Goal: Task Accomplishment & Management: Manage account settings

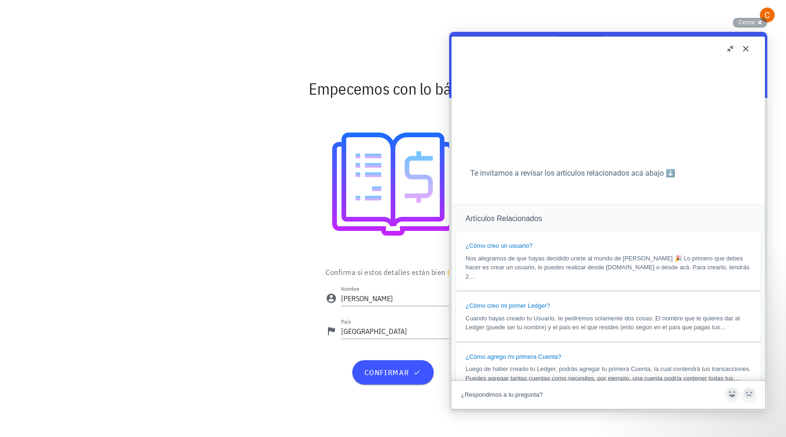
scroll to position [747, 0]
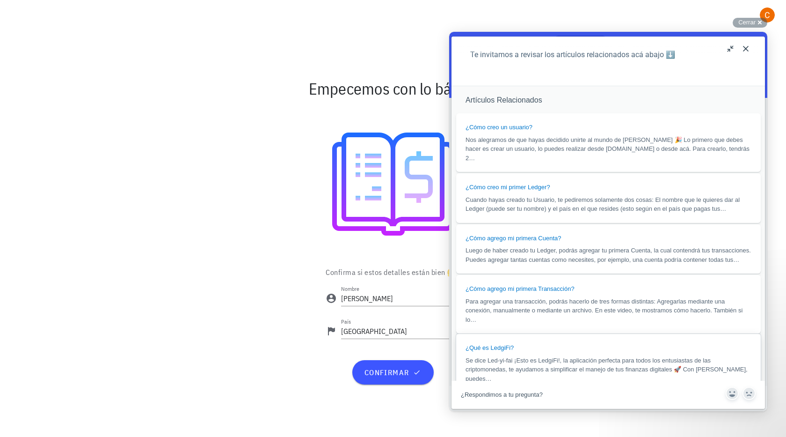
click at [559, 357] on span "Se dice Led-yi-fai ¡Esto es LedgiFi!, la aplicación perfecta para todos los ent…" at bounding box center [607, 369] width 282 height 25
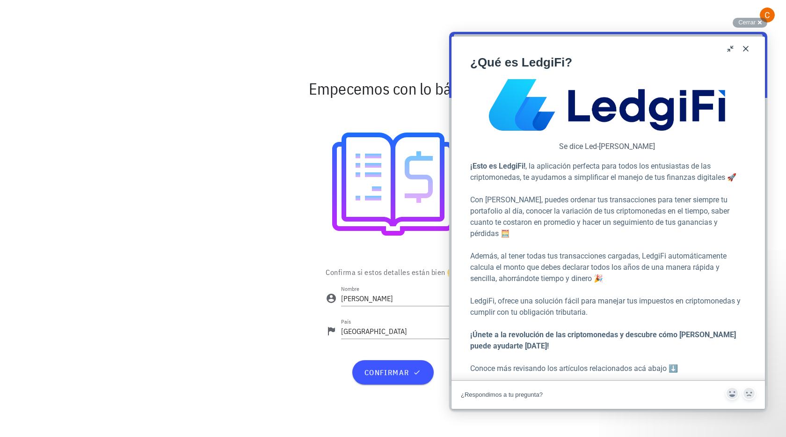
scroll to position [421, 0]
click at [263, 288] on div "Confirma si estos detalles están bien 🤔 Nombre Claudia País Colombia confirmar" at bounding box center [393, 328] width 554 height 129
click at [745, 50] on button "Close" at bounding box center [745, 48] width 15 height 15
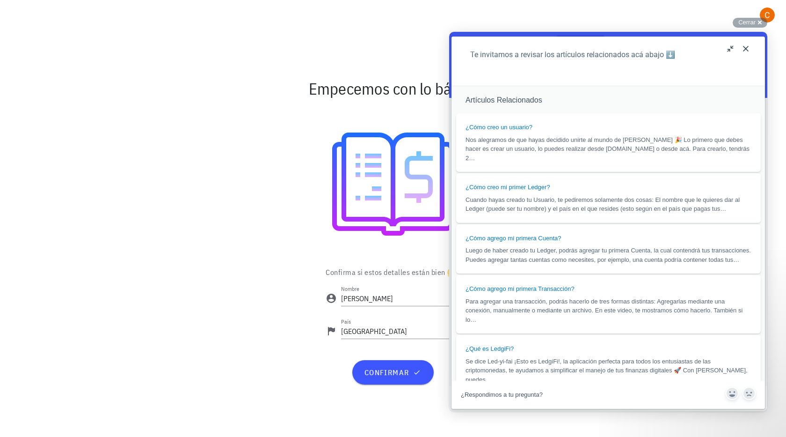
click at [744, 51] on button "Close" at bounding box center [745, 48] width 15 height 15
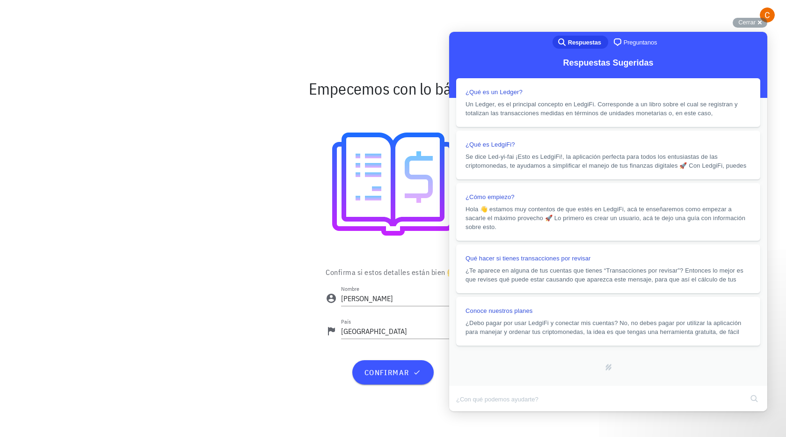
scroll to position [709, 0]
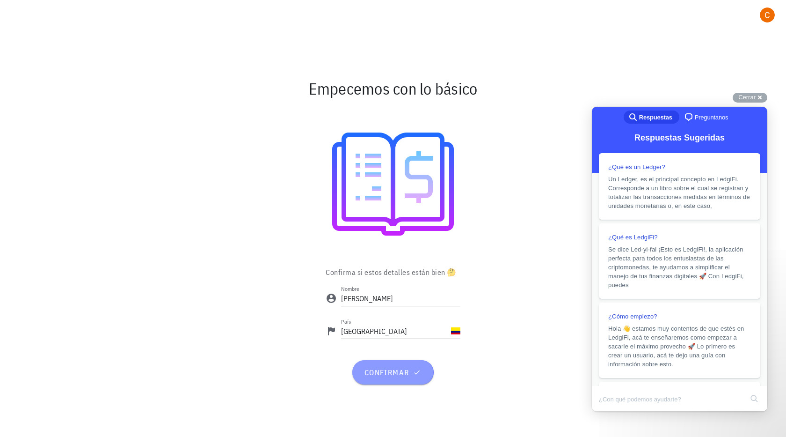
click at [386, 369] on span "confirmar" at bounding box center [393, 371] width 58 height 9
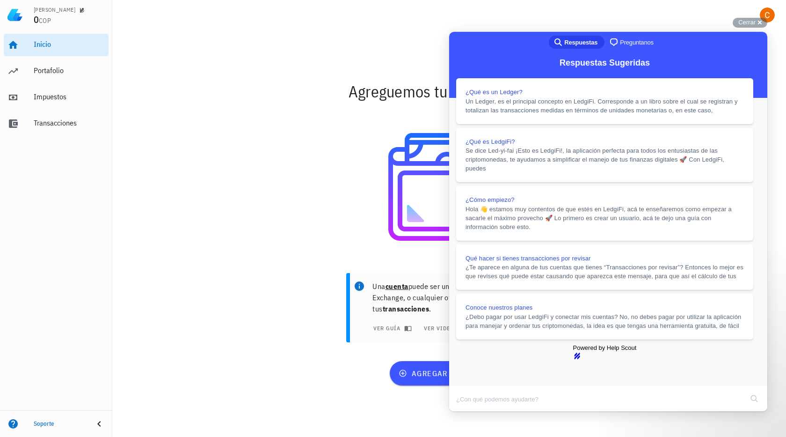
click at [192, 133] on div at bounding box center [449, 187] width 543 height 150
click at [467, 411] on button "Close" at bounding box center [458, 417] width 17 height 12
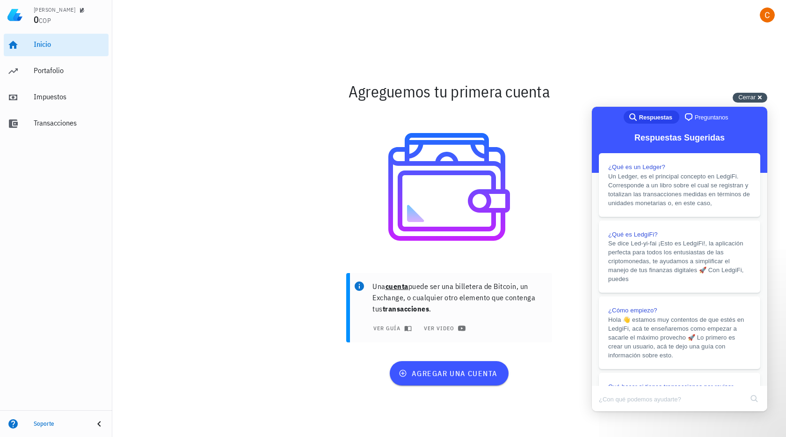
click at [759, 99] on div "Cerrar cross-small" at bounding box center [750, 98] width 35 height 10
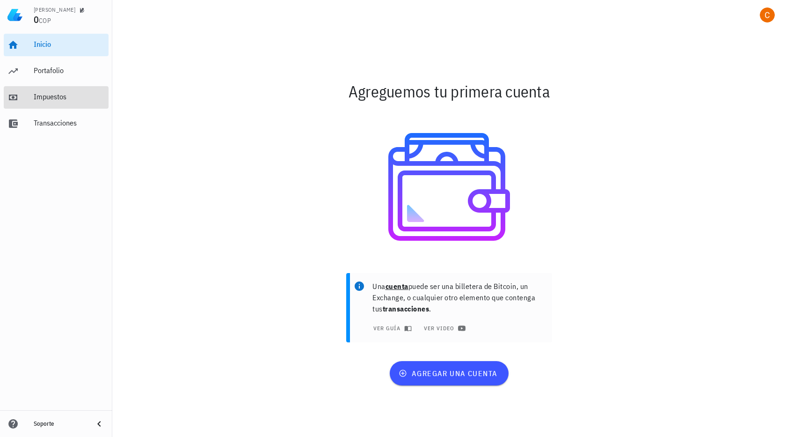
click at [48, 98] on div "Impuestos" at bounding box center [69, 96] width 71 height 9
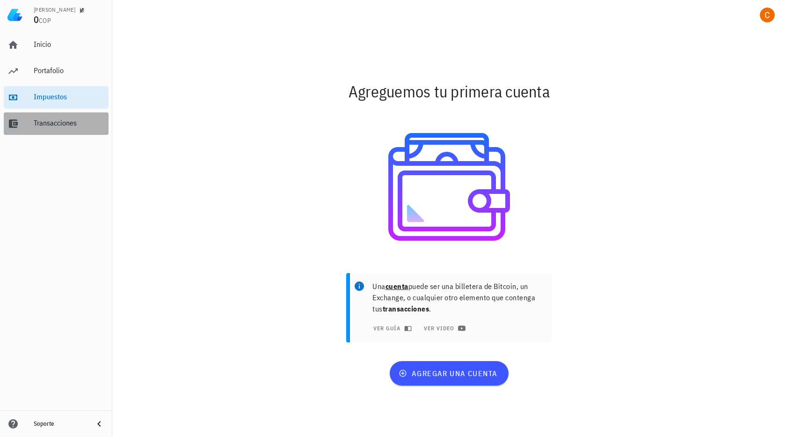
click at [49, 124] on div "Transacciones" at bounding box center [69, 122] width 71 height 9
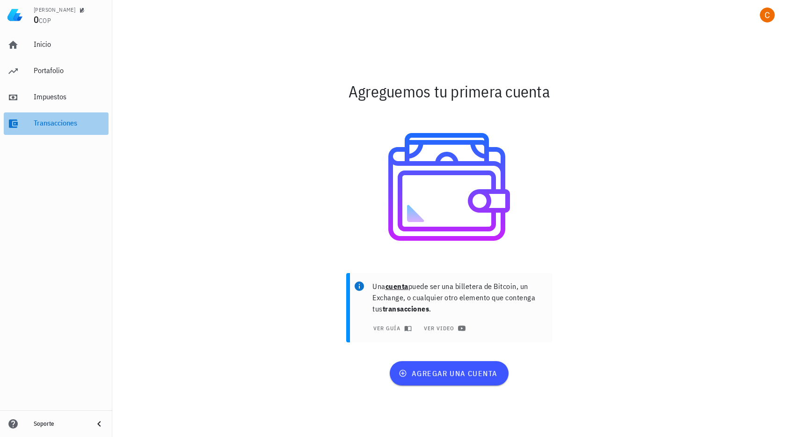
click at [58, 116] on div "Transacciones" at bounding box center [69, 123] width 71 height 21
